Goal: Task Accomplishment & Management: Manage account settings

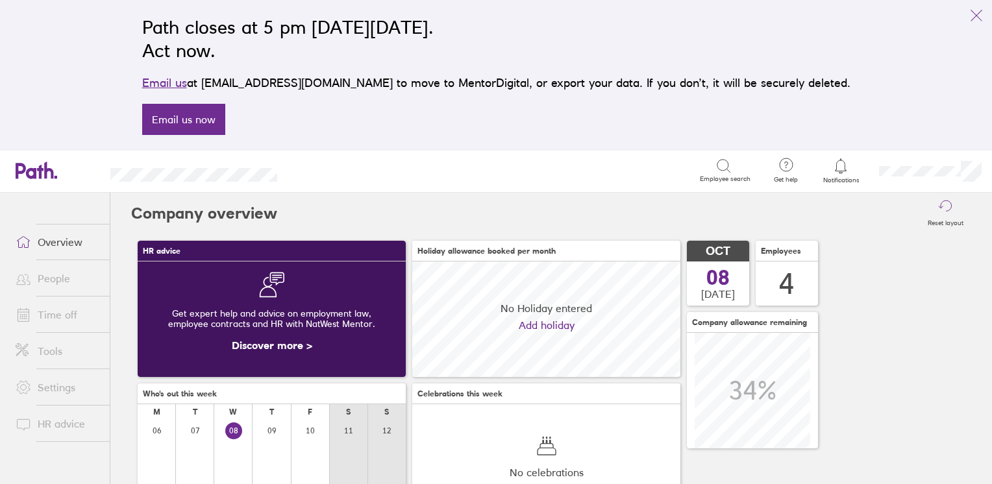
scroll to position [115, 268]
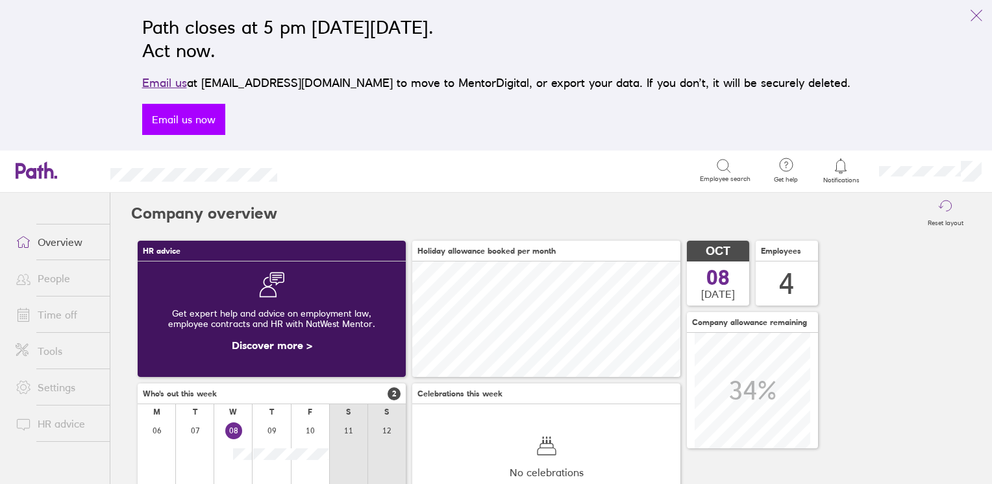
click at [225, 117] on link "Email us now" at bounding box center [183, 119] width 83 height 31
drag, startPoint x: 485, startPoint y: 85, endPoint x: 408, endPoint y: 84, distance: 77.2
click at [408, 84] on p "Email us at [EMAIL_ADDRESS][DOMAIN_NAME] to move to MentorDigital, or export yo…" at bounding box center [496, 83] width 708 height 18
click at [42, 311] on link "Time off" at bounding box center [57, 315] width 104 height 26
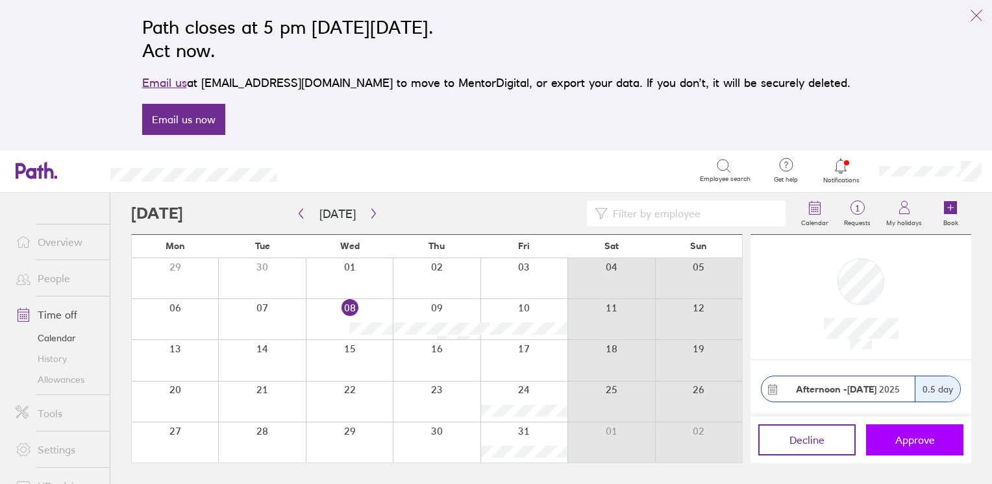
click at [909, 440] on span "Approve" at bounding box center [915, 440] width 40 height 12
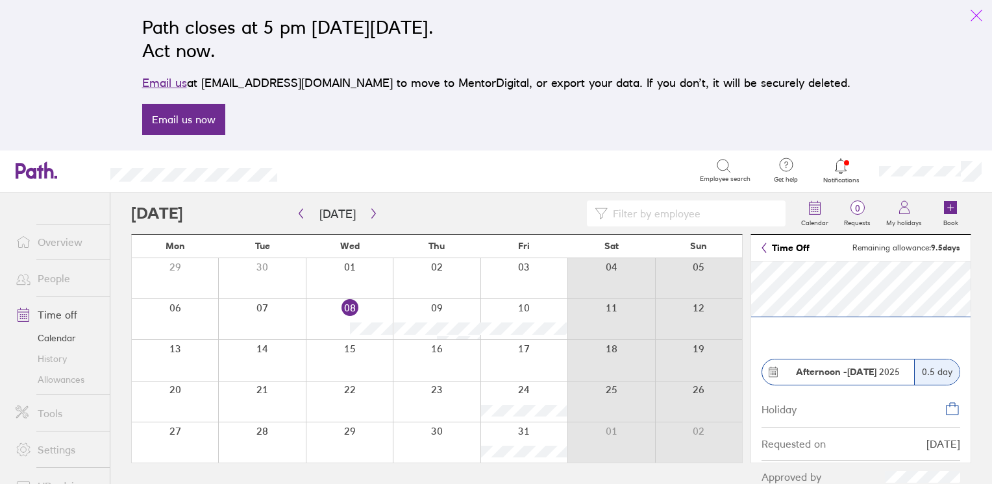
click at [972, 15] on icon "link" at bounding box center [976, 16] width 16 height 16
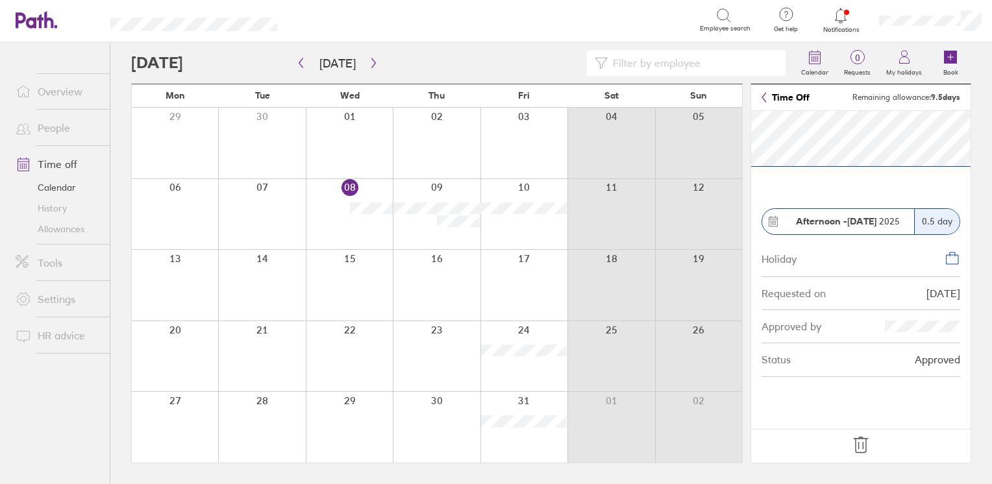
click at [863, 454] on icon at bounding box center [860, 445] width 21 height 21
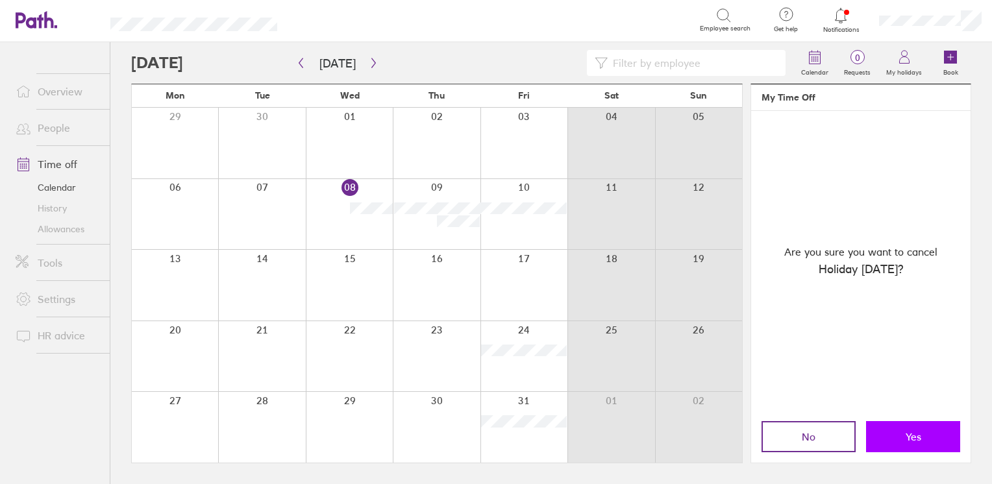
click at [920, 436] on span "Yes" at bounding box center [913, 437] width 16 height 12
